Goal: Task Accomplishment & Management: Manage account settings

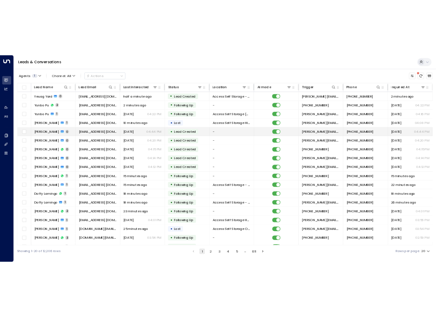
scroll to position [47, 0]
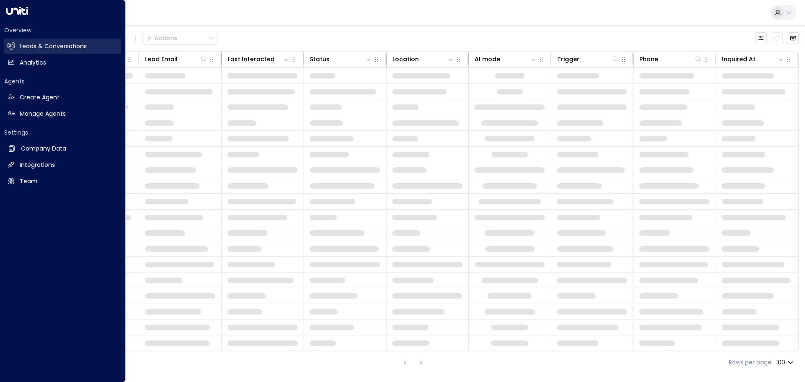
click at [9, 47] on icon at bounding box center [11, 45] width 7 height 5
click at [57, 47] on h2 "Leads & Conversations" at bounding box center [53, 46] width 67 height 9
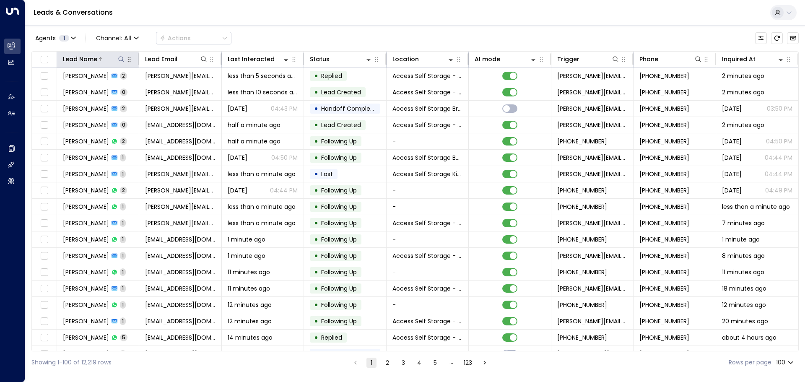
click at [122, 62] on icon at bounding box center [121, 59] width 7 height 7
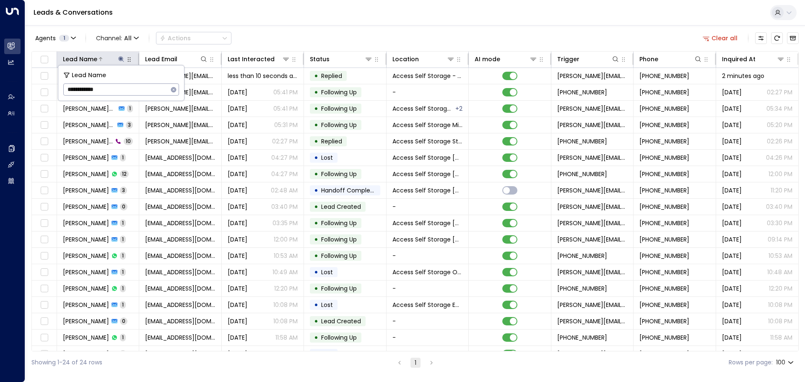
type input "**********"
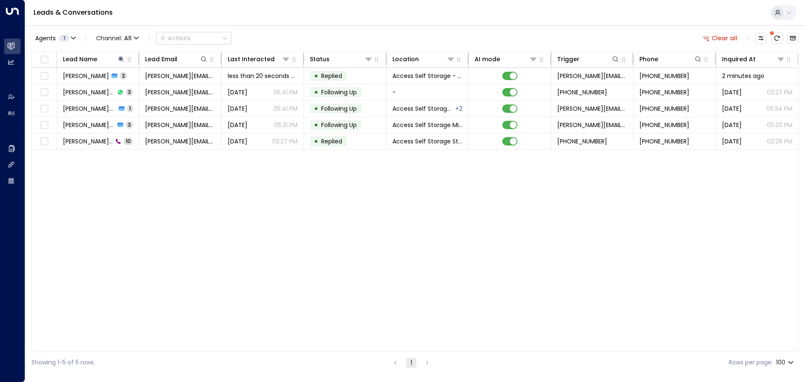
click at [129, 192] on div "Lead Name Lead Email Last Interacted Status Location AI mode Trigger Phone Inqu…" at bounding box center [414, 201] width 767 height 300
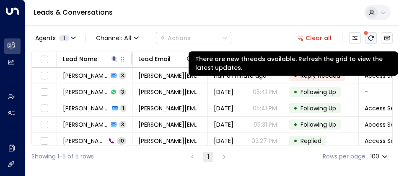
click at [373, 37] on icon "There are new threads available. Refresh the grid to view the latest updates." at bounding box center [371, 38] width 5 height 5
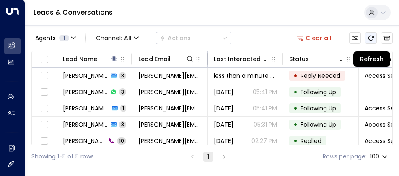
click at [371, 37] on icon "Refresh" at bounding box center [371, 38] width 7 height 7
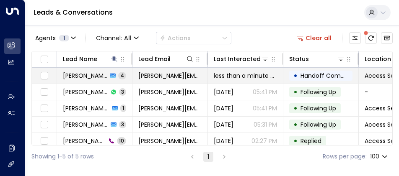
click at [286, 73] on td "• Handoff Completed" at bounding box center [320, 76] width 75 height 16
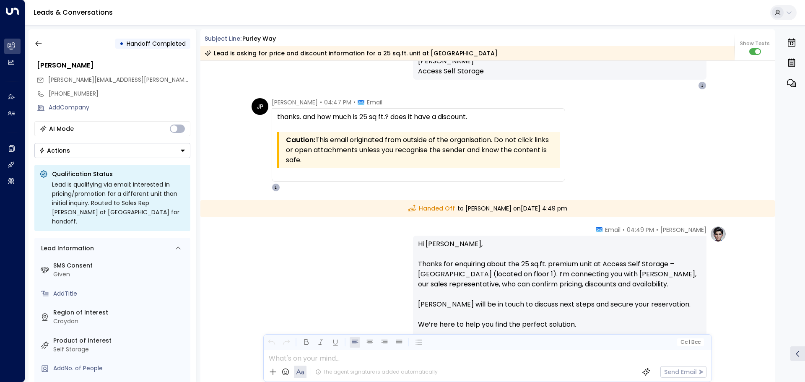
scroll to position [1302, 0]
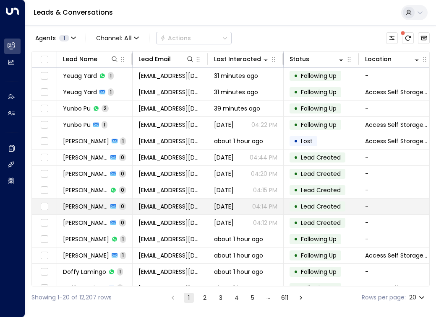
scroll to position [47, 0]
